Goal: Task Accomplishment & Management: Use online tool/utility

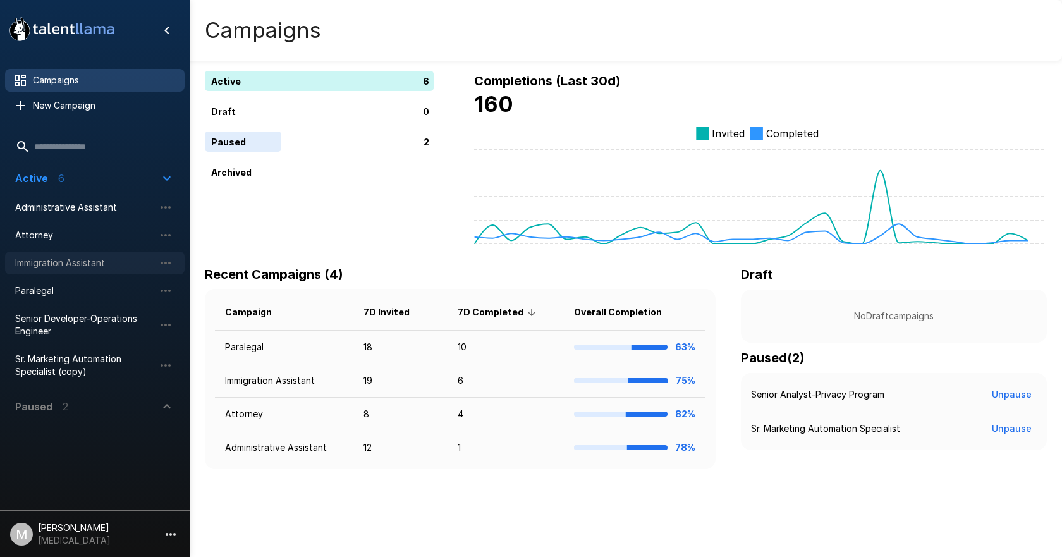
click at [36, 255] on div "Immigration Assistant" at bounding box center [94, 263] width 179 height 23
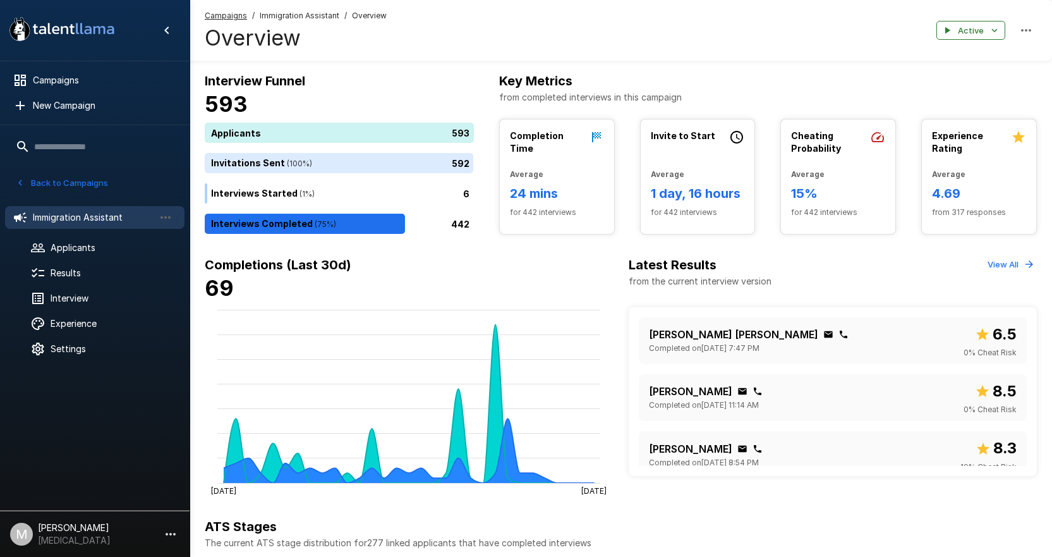
click at [104, 236] on ul "Immigration Assistant Applicants Results Interview Experience Settings" at bounding box center [95, 282] width 190 height 172
click at [101, 241] on div "Applicants" at bounding box center [94, 247] width 179 height 23
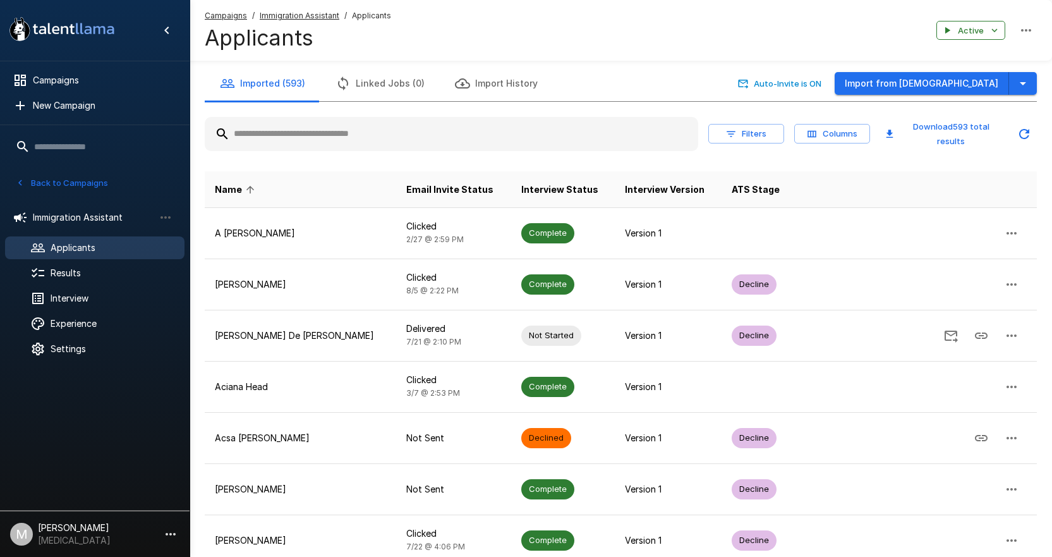
click at [350, 82] on button "Linked Jobs (0)" at bounding box center [379, 83] width 119 height 35
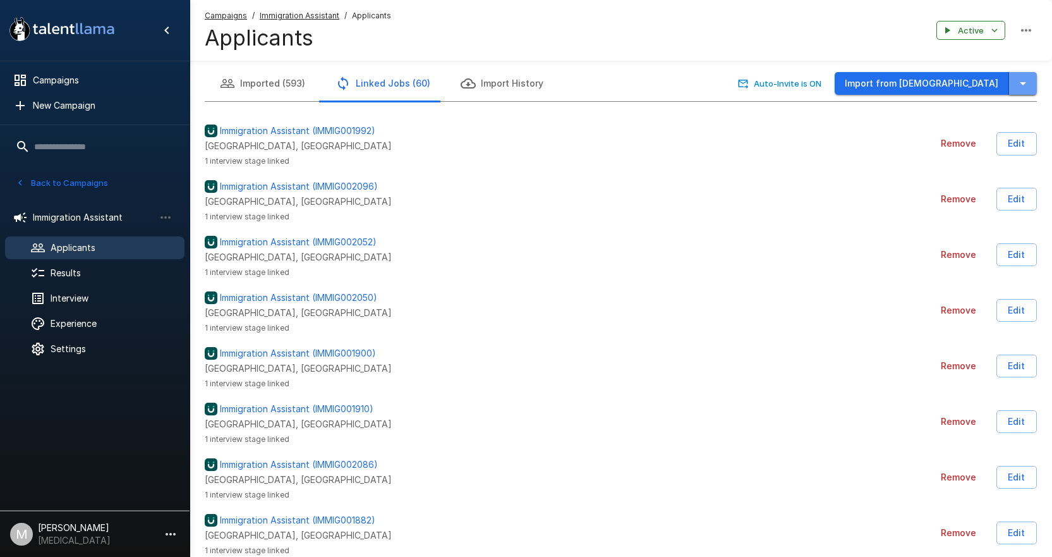
click at [1030, 81] on icon "button" at bounding box center [1023, 83] width 15 height 15
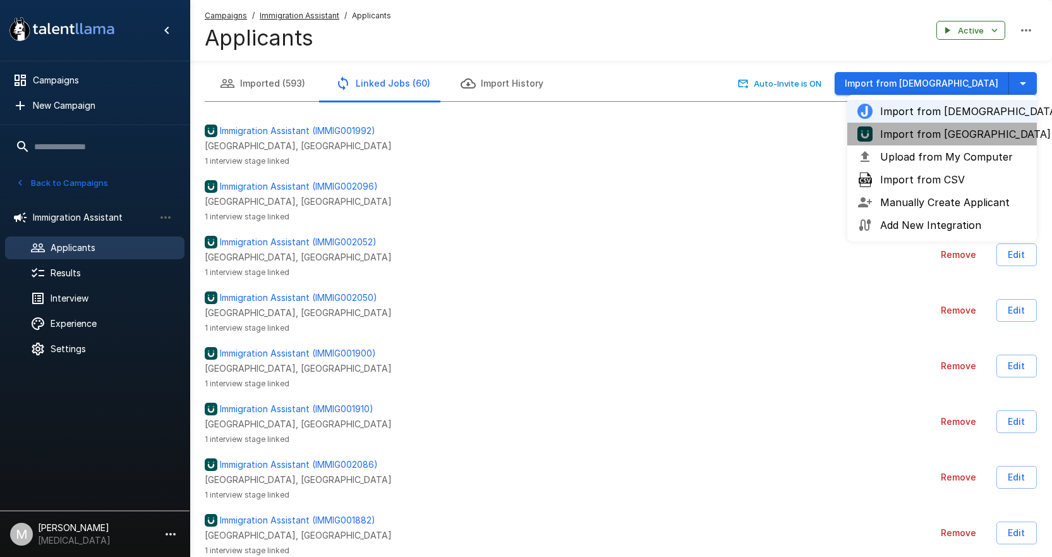
click at [949, 138] on span "Import from [GEOGRAPHIC_DATA]" at bounding box center [953, 133] width 147 height 15
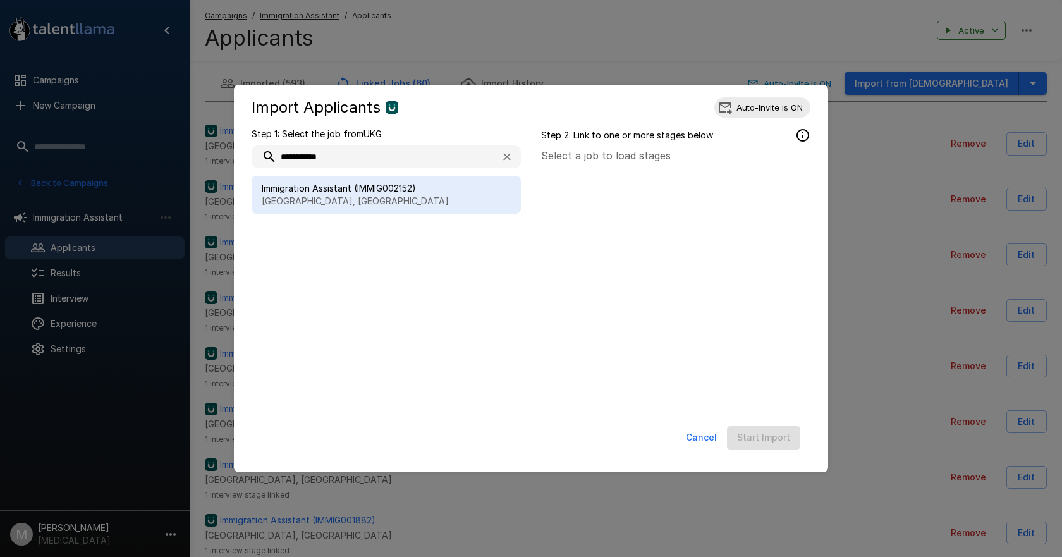
type input "**********"
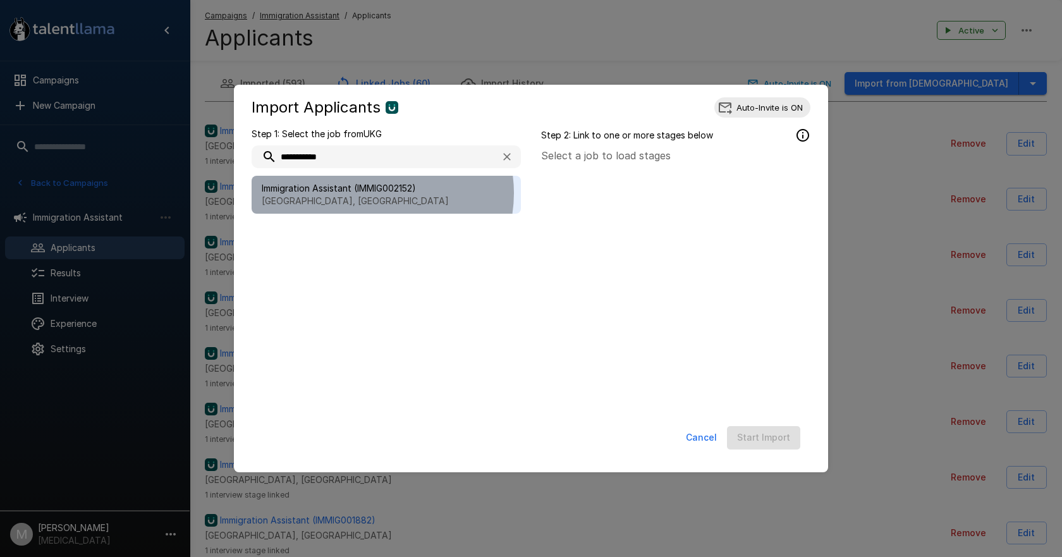
click at [376, 193] on span "Immigration Assistant (IMMIG002152)" at bounding box center [386, 188] width 249 height 13
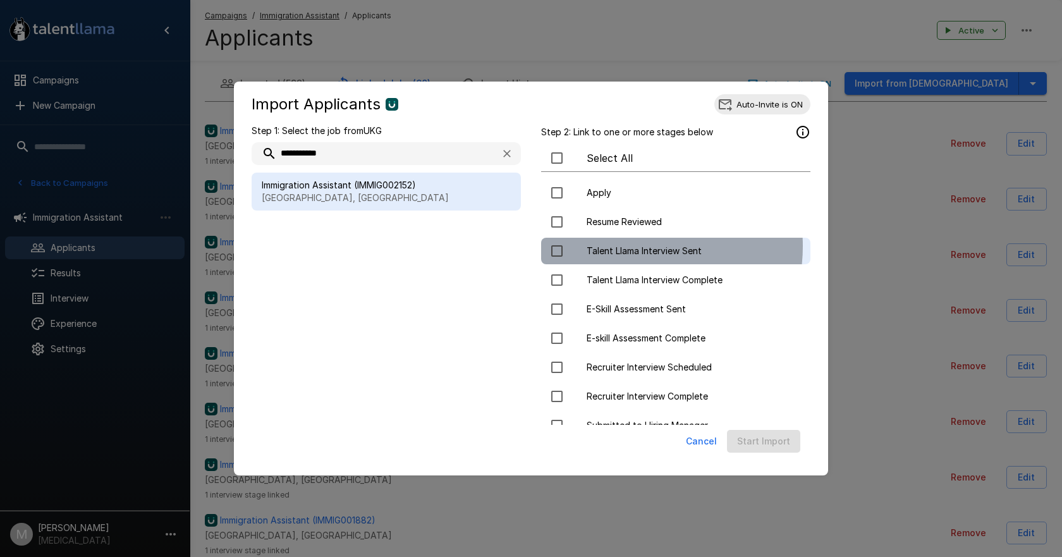
click at [630, 246] on span "Talent Llama Interview Sent" at bounding box center [694, 251] width 214 height 13
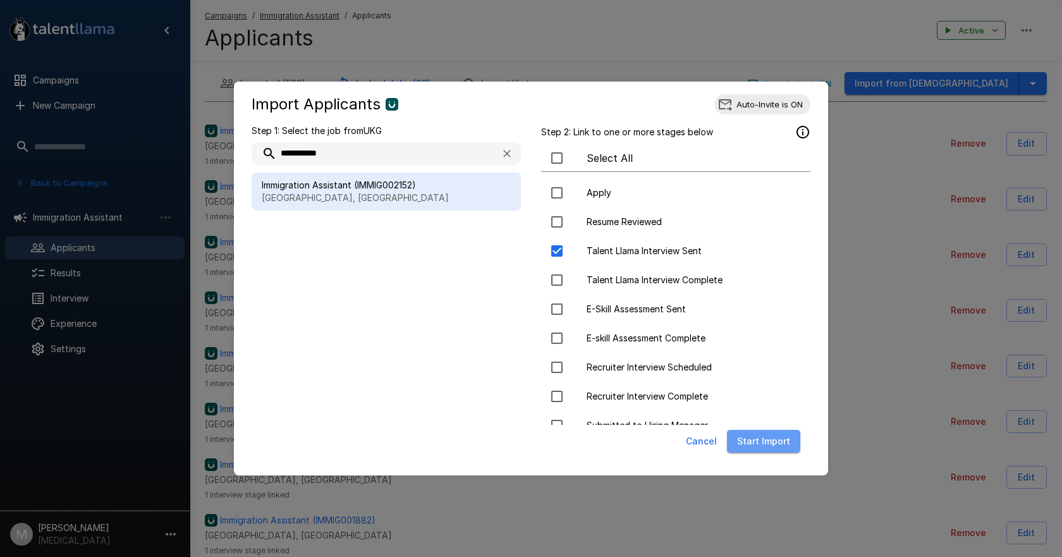
click at [779, 437] on button "Start Import" at bounding box center [763, 441] width 73 height 23
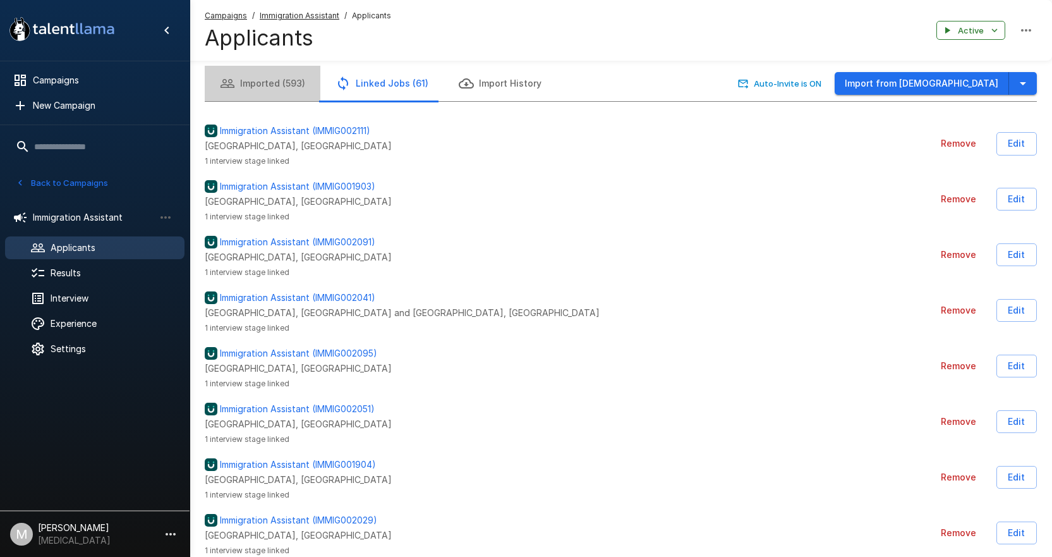
click at [277, 76] on button "Imported (593)" at bounding box center [263, 83] width 116 height 35
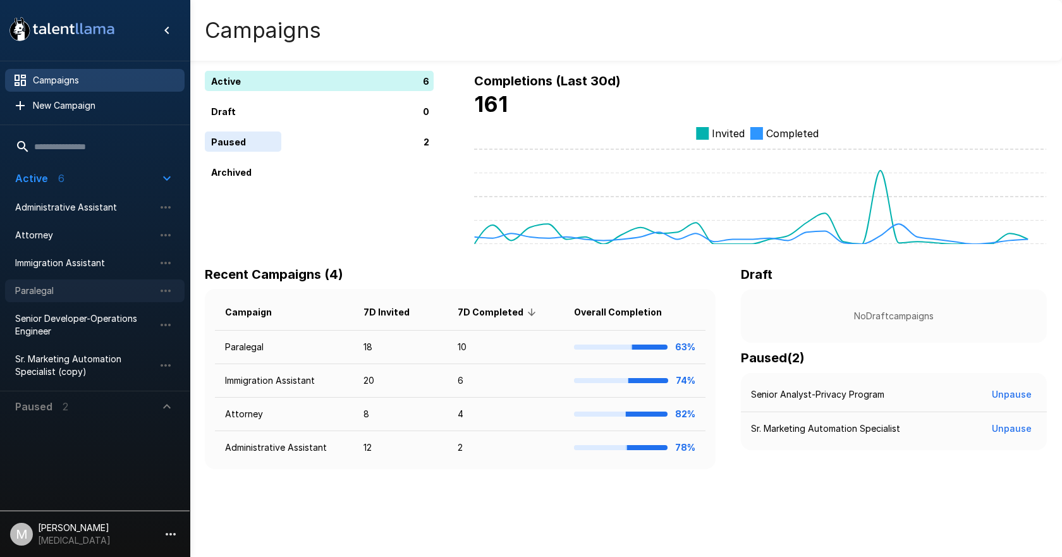
click at [69, 295] on span "Paralegal" at bounding box center [84, 290] width 139 height 13
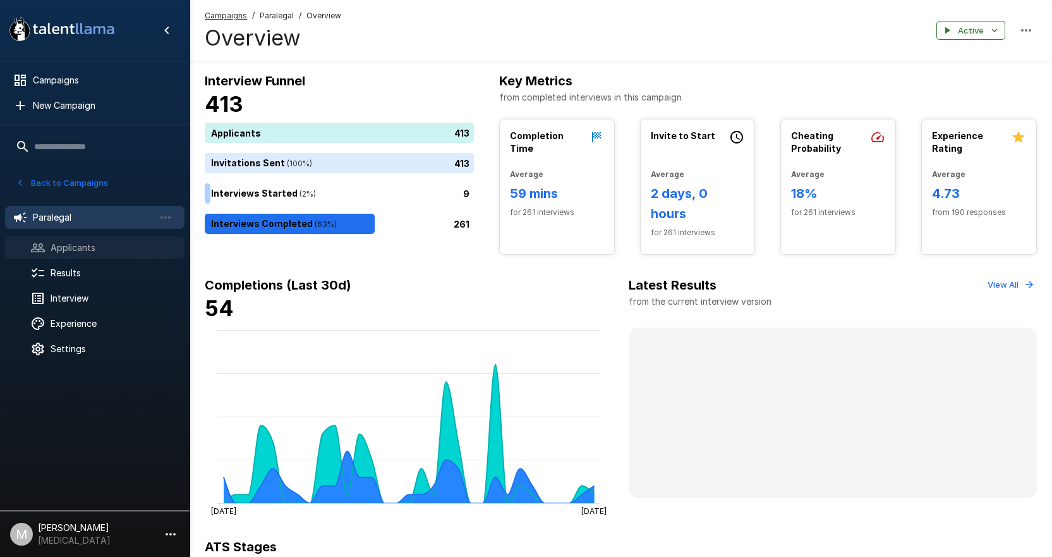
click at [125, 248] on span "Applicants" at bounding box center [113, 247] width 124 height 13
